Goal: Transaction & Acquisition: Purchase product/service

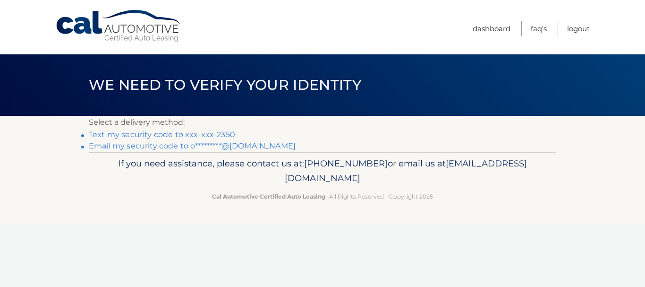
click at [189, 137] on link "Text my security code to xxx-xxx-2350" at bounding box center [162, 134] width 146 height 9
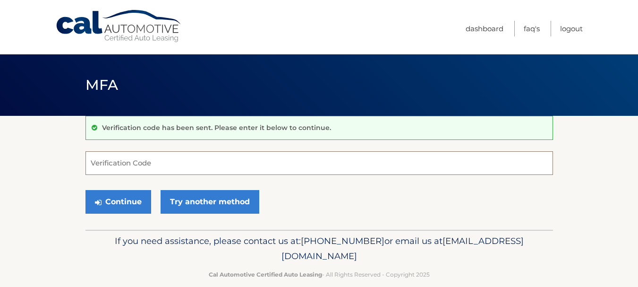
click at [208, 163] on input "Verification Code" at bounding box center [320, 163] width 468 height 24
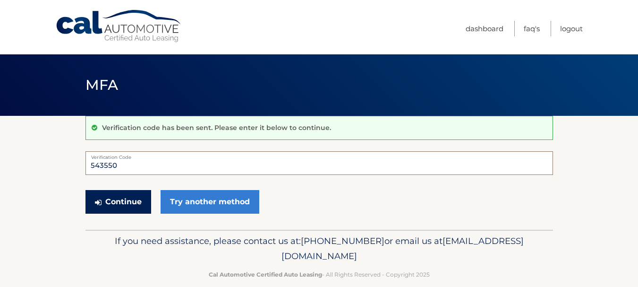
type input "543550"
click at [121, 201] on button "Continue" at bounding box center [119, 202] width 66 height 24
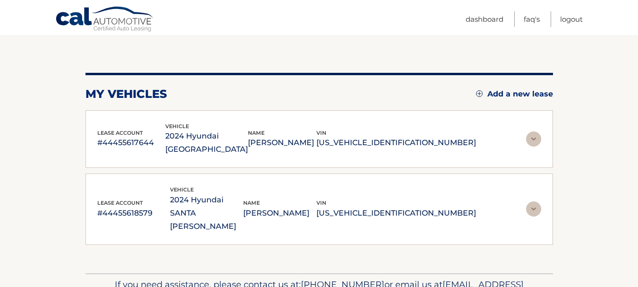
scroll to position [94, 0]
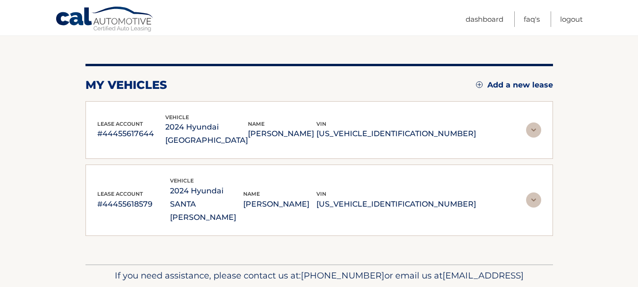
click at [532, 124] on img at bounding box center [533, 129] width 15 height 15
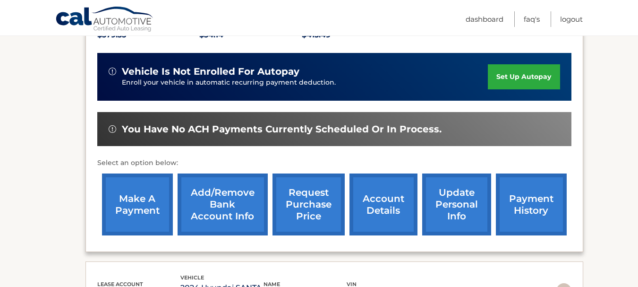
scroll to position [236, 0]
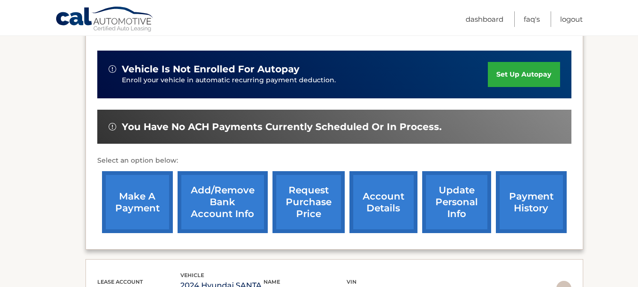
click at [132, 181] on link "make a payment" at bounding box center [137, 202] width 71 height 62
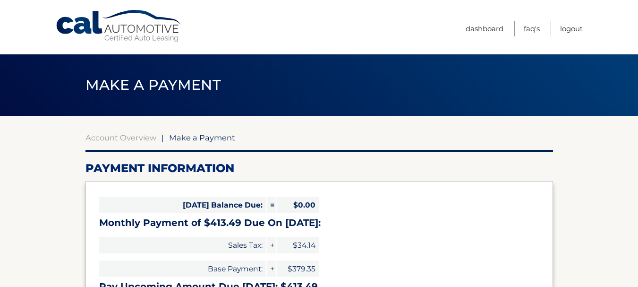
select select "ZjljYTVkNjMtNTkwMi00NThmLTk3MTItZjUyZmY4NmNkN2Ew"
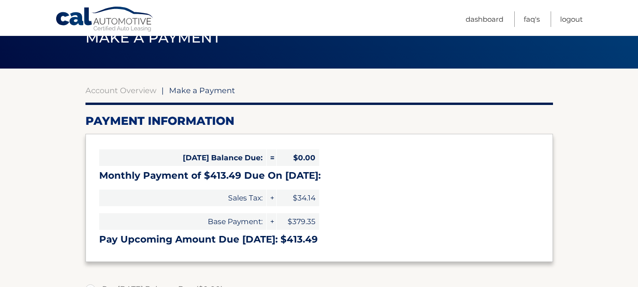
scroll to position [94, 0]
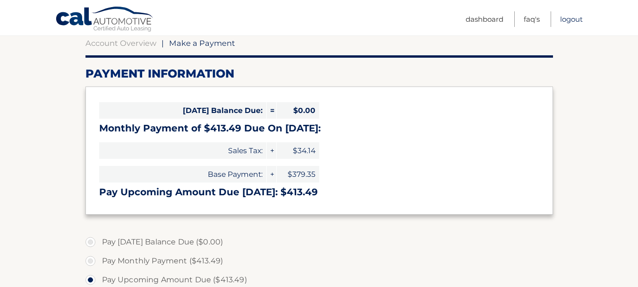
click at [567, 21] on link "Logout" at bounding box center [571, 19] width 23 height 16
